Goal: Task Accomplishment & Management: Use online tool/utility

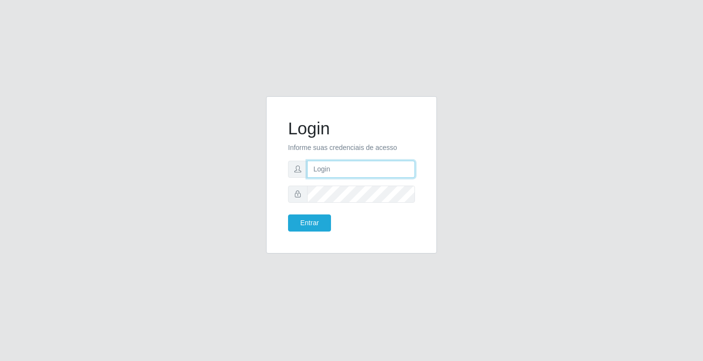
click at [358, 169] on input "text" at bounding box center [361, 169] width 108 height 17
type input "anacarla@ideal"
click at [322, 229] on button "Entrar" at bounding box center [309, 222] width 43 height 17
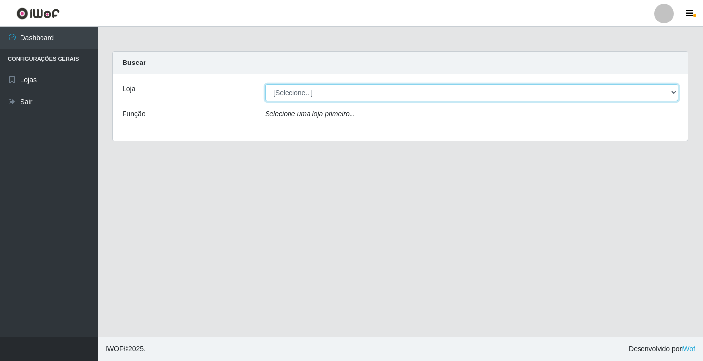
click at [673, 94] on select "[Selecione...] Ideal - Conceição" at bounding box center [471, 92] width 413 height 17
select select "231"
click at [265, 84] on select "[Selecione...] Ideal - Conceição" at bounding box center [471, 92] width 413 height 17
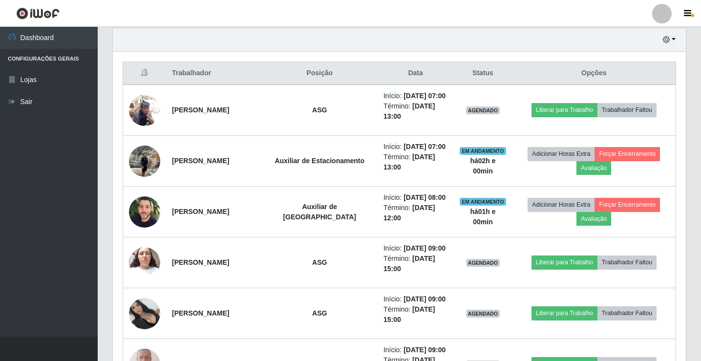
scroll to position [391, 0]
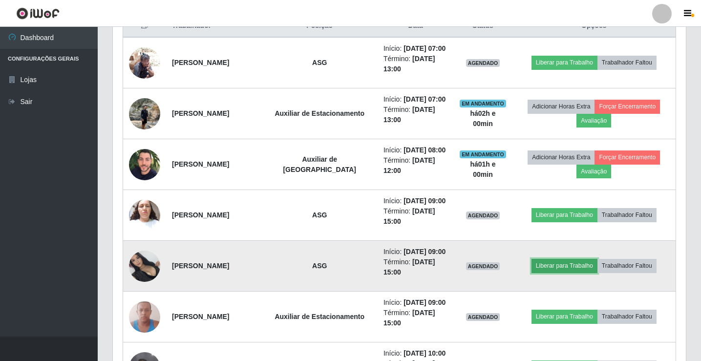
click at [585, 273] on button "Liberar para Trabalho" at bounding box center [564, 266] width 66 height 14
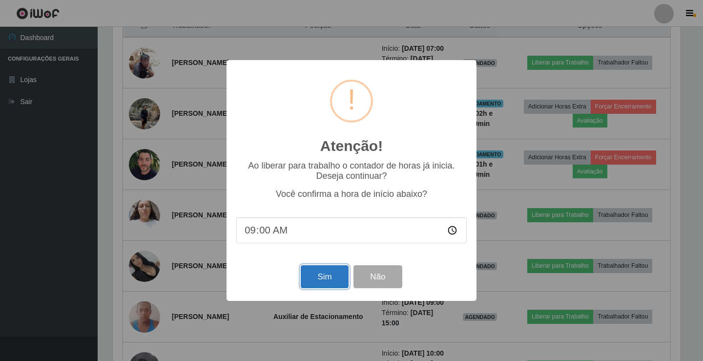
click at [309, 285] on button "Sim" at bounding box center [324, 276] width 47 height 23
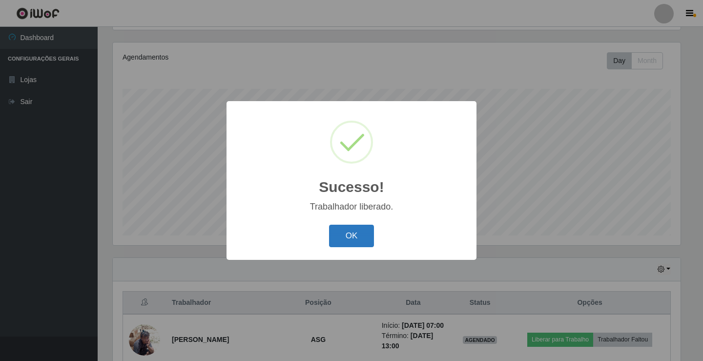
click at [358, 235] on button "OK" at bounding box center [351, 236] width 45 height 23
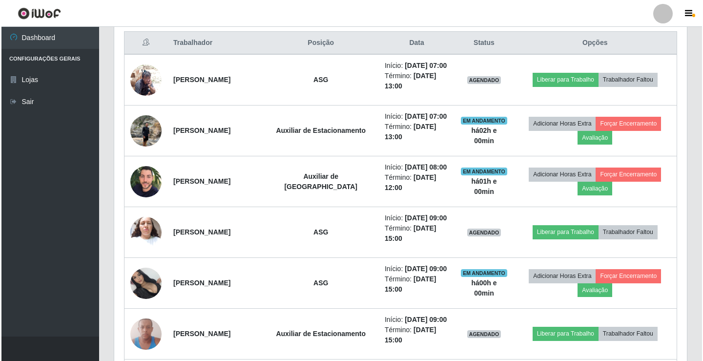
scroll to position [456, 0]
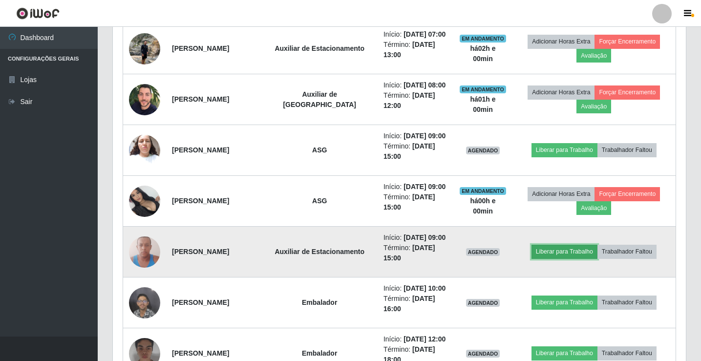
click at [566, 258] on button "Liberar para Trabalho" at bounding box center [564, 252] width 66 height 14
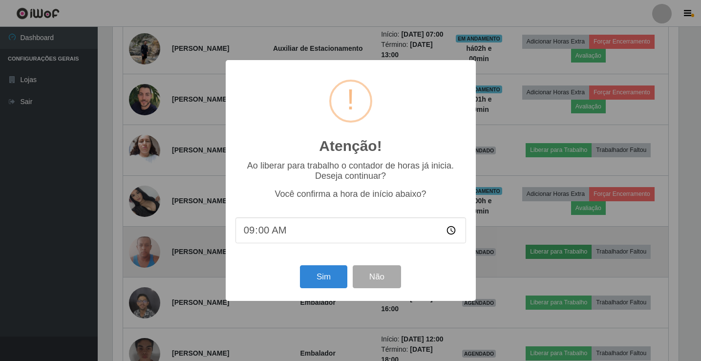
scroll to position [203, 568]
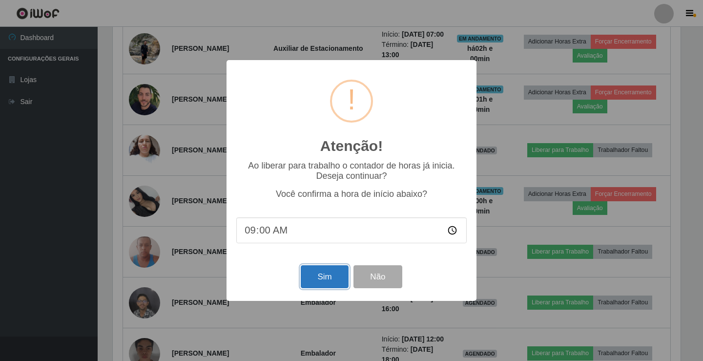
click at [324, 279] on button "Sim" at bounding box center [324, 276] width 47 height 23
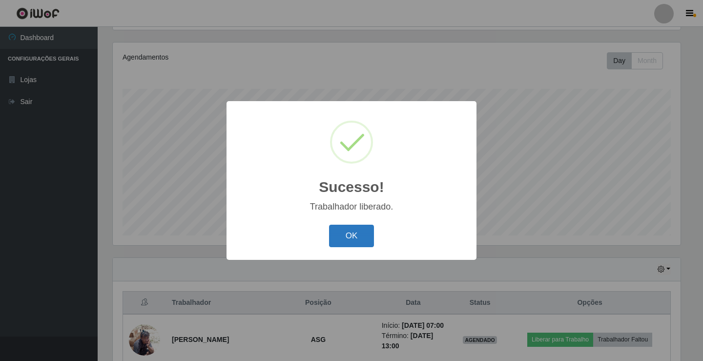
click at [369, 229] on button "OK" at bounding box center [351, 236] width 45 height 23
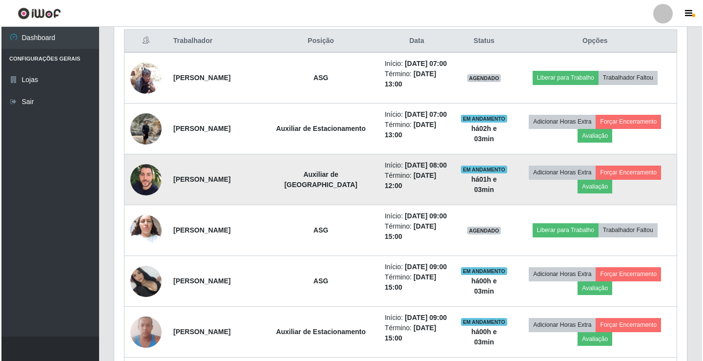
scroll to position [407, 0]
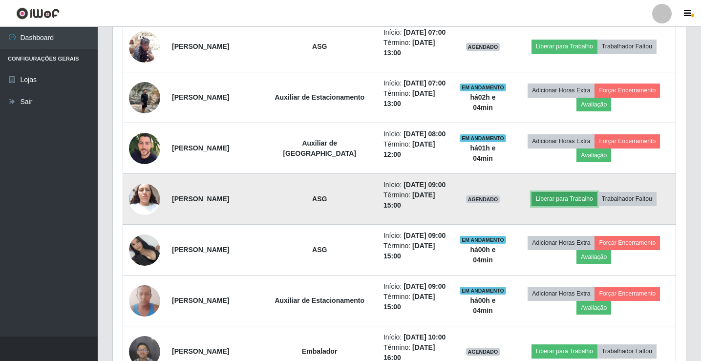
click at [563, 206] on button "Liberar para Trabalho" at bounding box center [564, 199] width 66 height 14
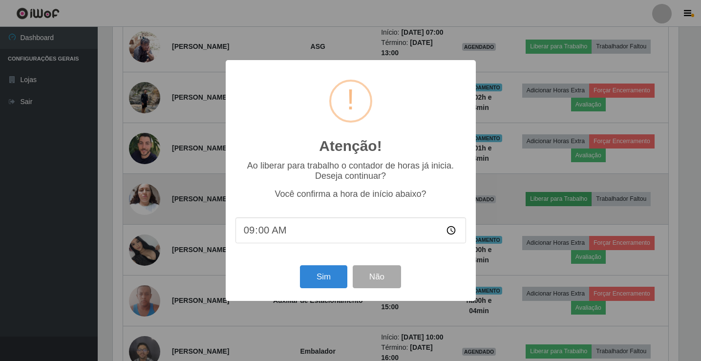
scroll to position [203, 568]
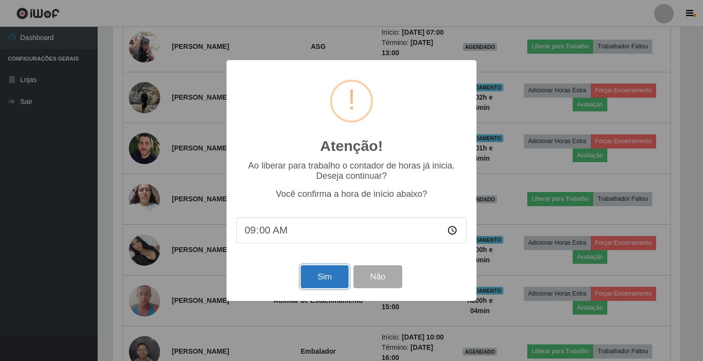
click at [325, 272] on button "Sim" at bounding box center [324, 276] width 47 height 23
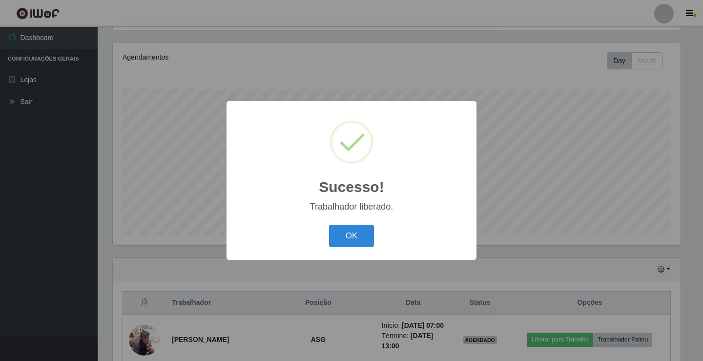
click at [372, 223] on div "OK Cancel" at bounding box center [351, 236] width 231 height 28
click at [366, 236] on button "OK" at bounding box center [351, 236] width 45 height 23
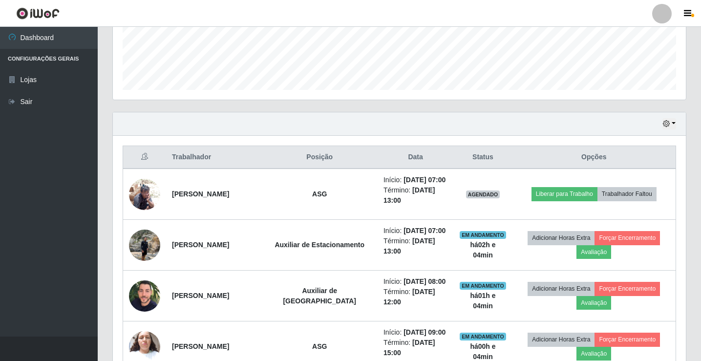
scroll to position [260, 0]
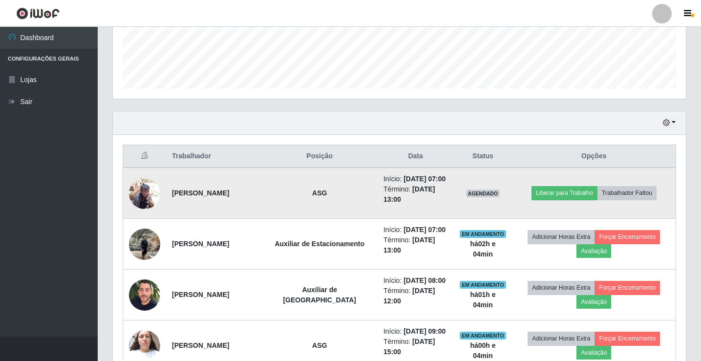
click at [139, 202] on img at bounding box center [144, 193] width 31 height 42
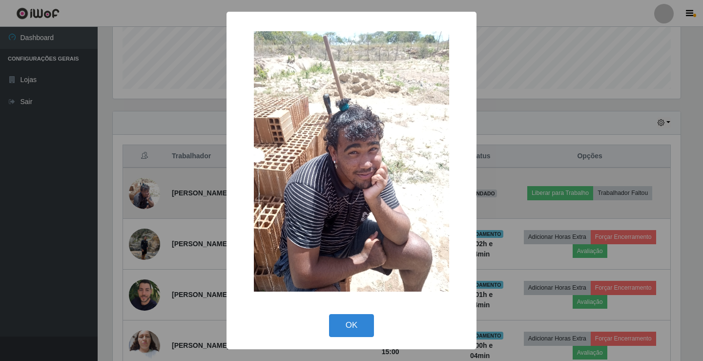
click at [139, 202] on div "× OK Cancel" at bounding box center [351, 180] width 703 height 361
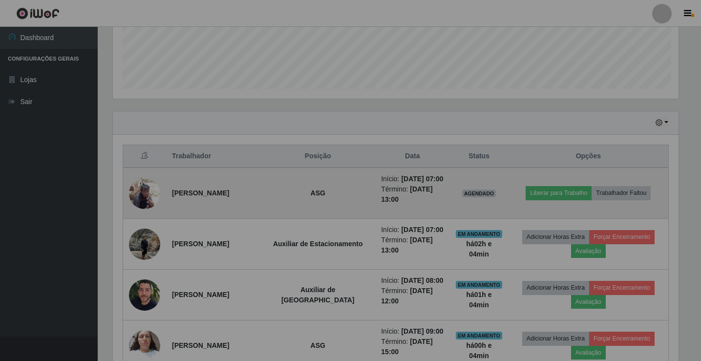
scroll to position [203, 573]
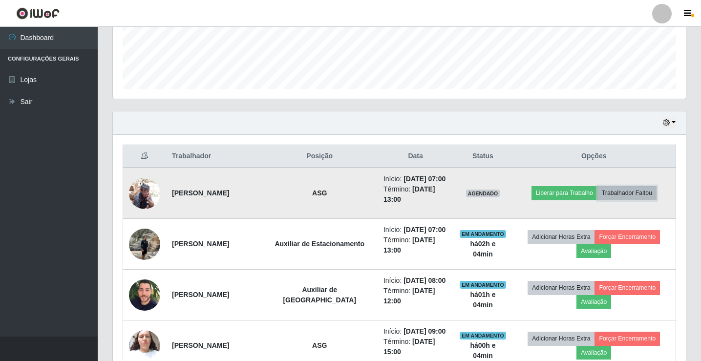
click at [655, 196] on button "Trabalhador Faltou" at bounding box center [626, 193] width 59 height 14
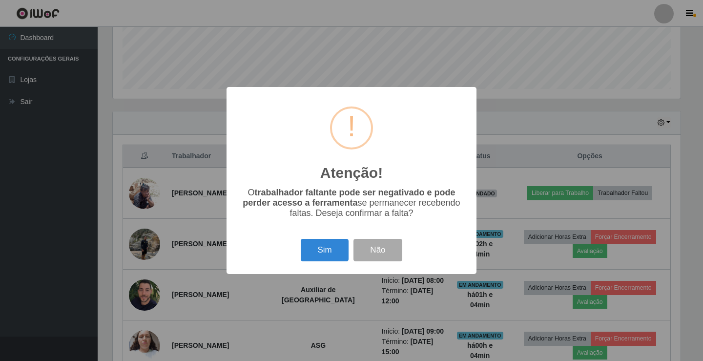
click at [299, 260] on div "Sim Não" at bounding box center [351, 250] width 231 height 28
click at [317, 254] on button "Sim" at bounding box center [324, 250] width 47 height 23
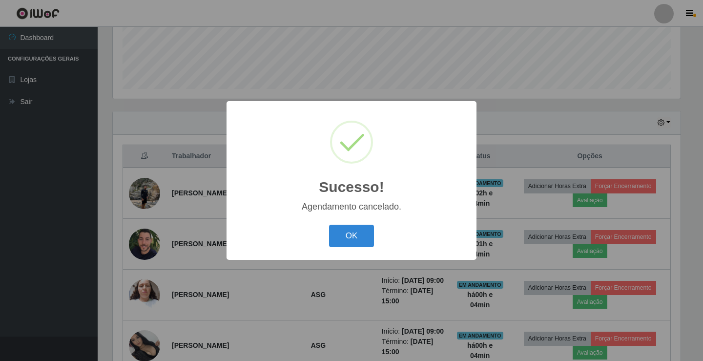
click at [375, 238] on div "OK Cancel" at bounding box center [351, 236] width 231 height 28
click at [371, 239] on button "OK" at bounding box center [351, 236] width 45 height 23
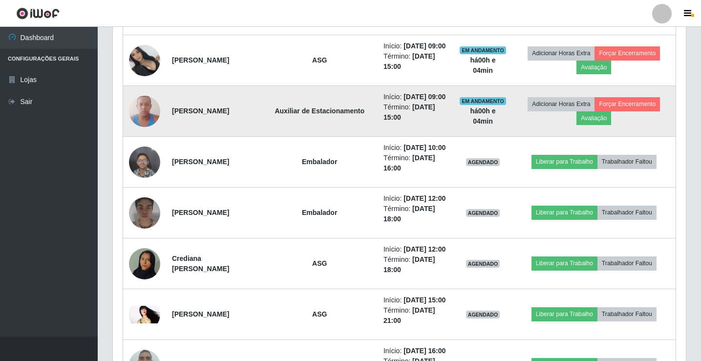
scroll to position [553, 0]
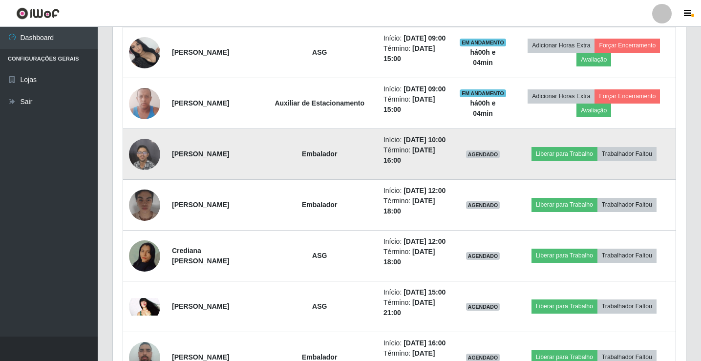
click at [145, 175] on img at bounding box center [144, 154] width 31 height 42
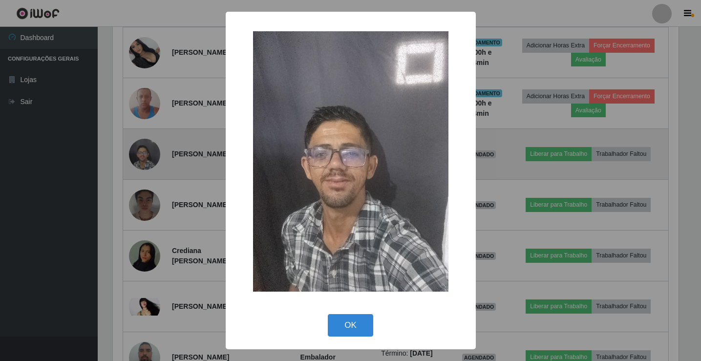
scroll to position [203, 568]
click at [145, 211] on div "× OK Cancel" at bounding box center [351, 180] width 703 height 361
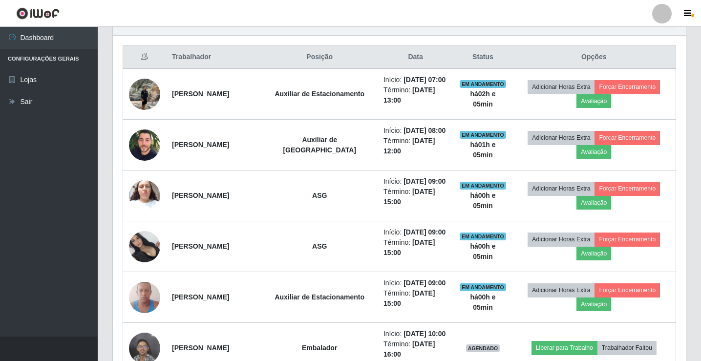
scroll to position [309, 0]
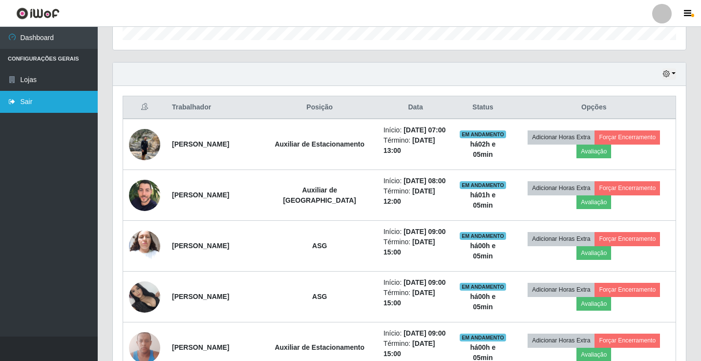
click at [64, 102] on link "Sair" at bounding box center [49, 102] width 98 height 22
